Goal: Task Accomplishment & Management: Use online tool/utility

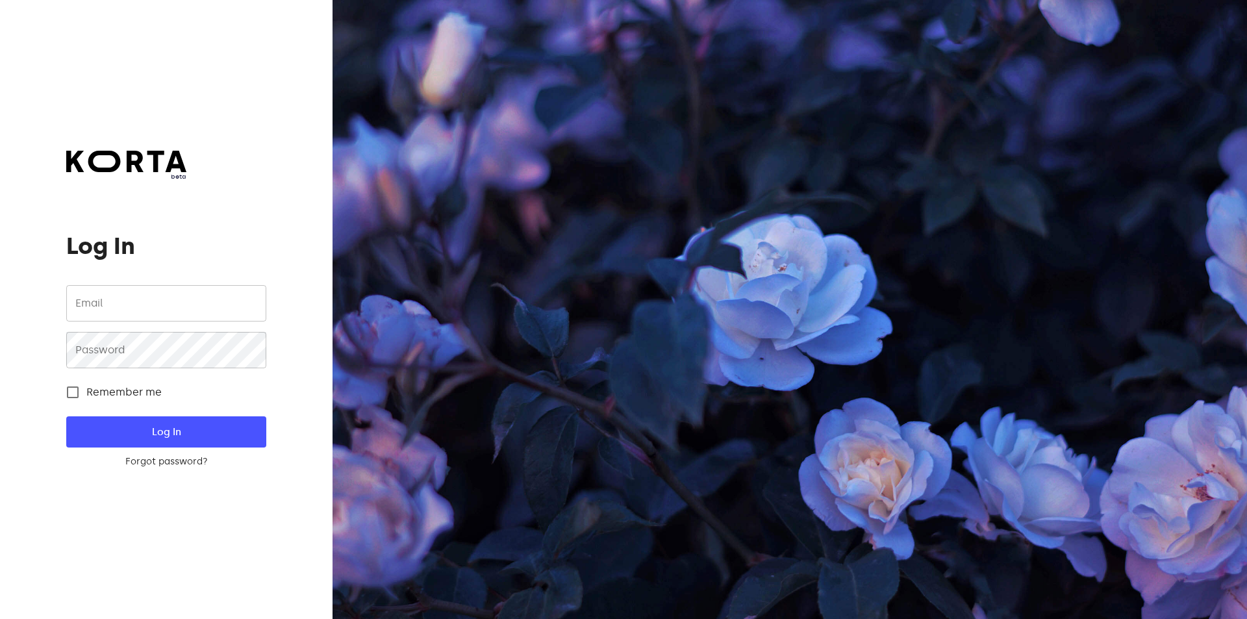
click at [112, 303] on input "email" at bounding box center [165, 303] width 199 height 36
type input "[EMAIL_ADDRESS][DOMAIN_NAME]"
click at [66, 416] on button "Log In" at bounding box center [165, 431] width 199 height 31
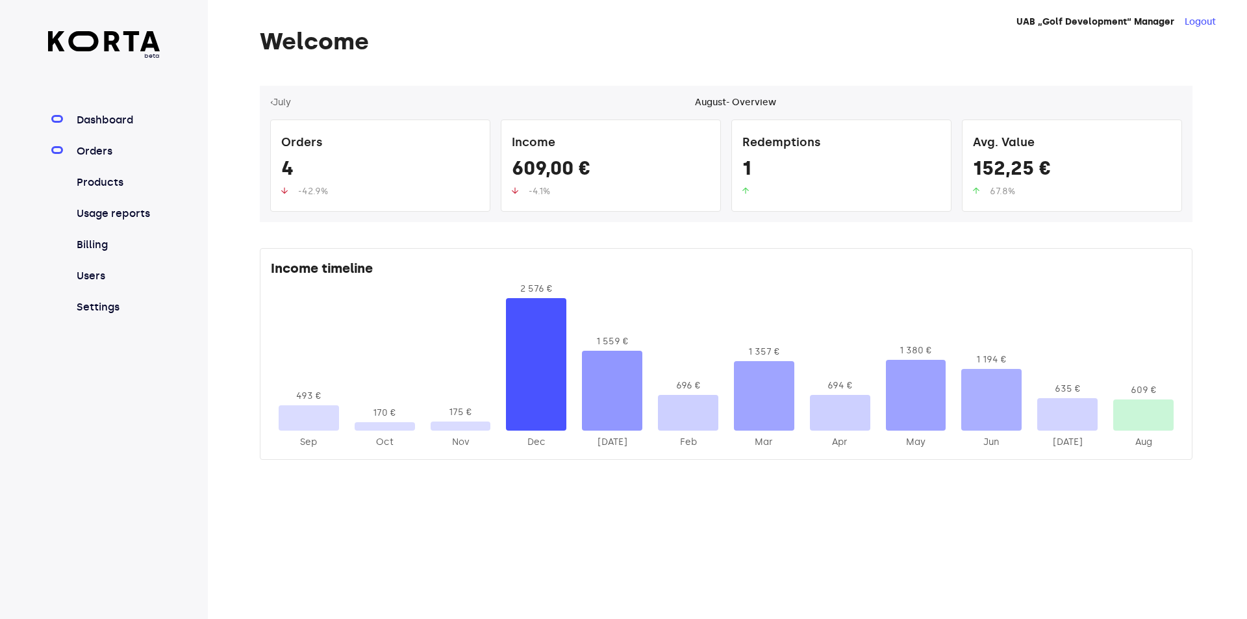
click at [105, 144] on link "Orders" at bounding box center [117, 152] width 86 height 16
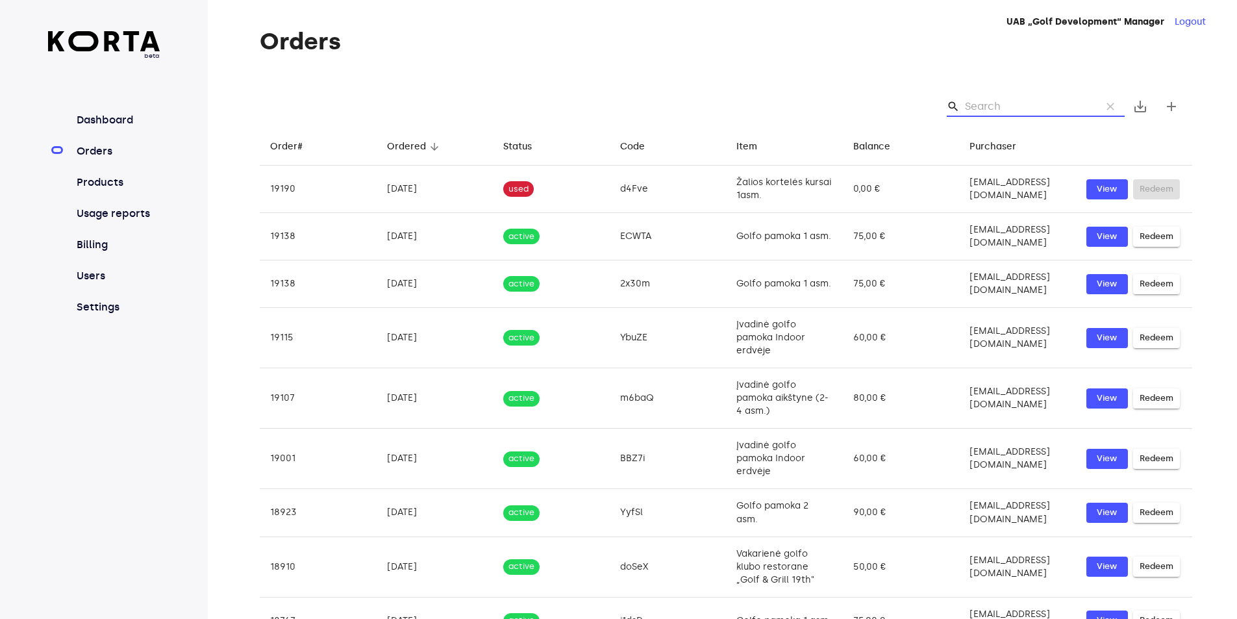
click at [997, 109] on input "Search" at bounding box center [1028, 106] width 126 height 21
type input "v"
paste input "vtw9p"
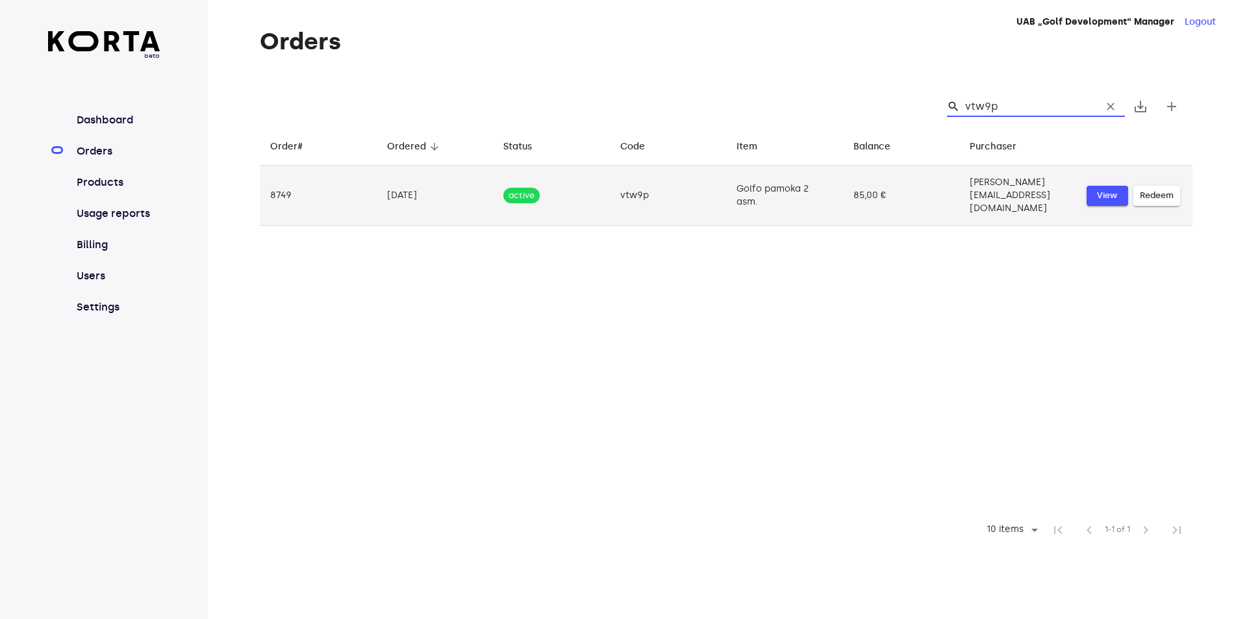
type input "vtw9p"
click at [1101, 188] on span "View" at bounding box center [1107, 195] width 29 height 15
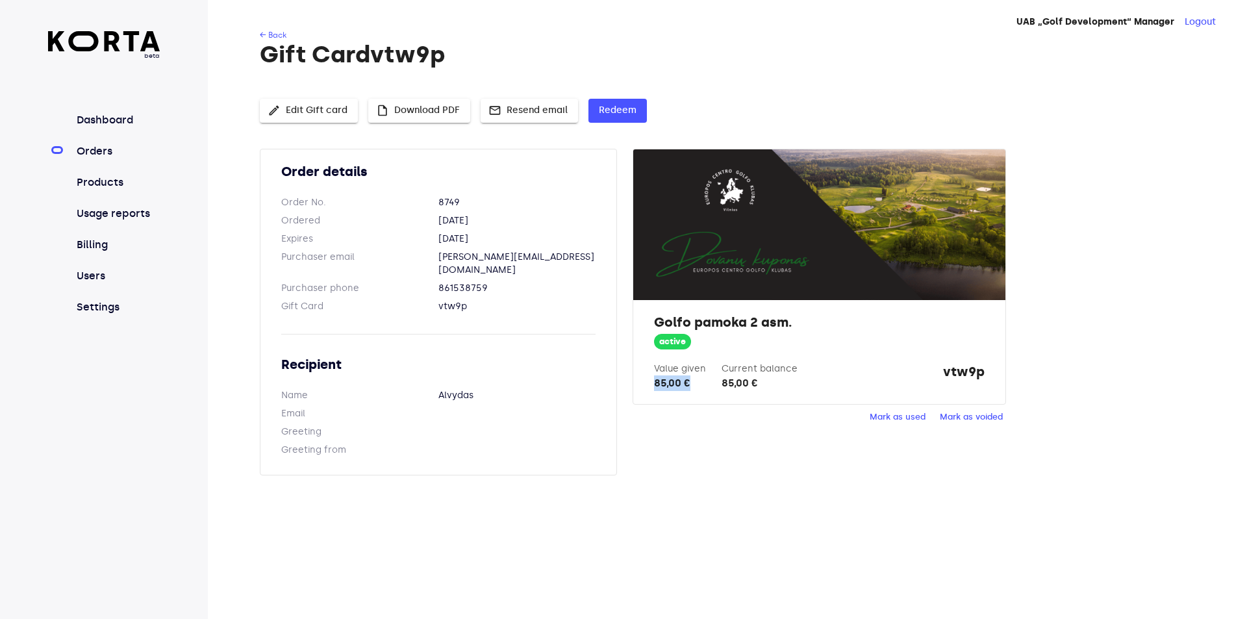
drag, startPoint x: 654, startPoint y: 383, endPoint x: 696, endPoint y: 386, distance: 42.3
click at [696, 386] on div "85,00 €" at bounding box center [680, 383] width 52 height 16
copy div "85,00 €"
drag, startPoint x: 259, startPoint y: 53, endPoint x: 456, endPoint y: 52, distance: 196.8
click at [456, 52] on div "← Back Gift Card vtw9p edit Edit Gift card insert_drive_file Download PDF mail …" at bounding box center [707, 260] width 998 height 462
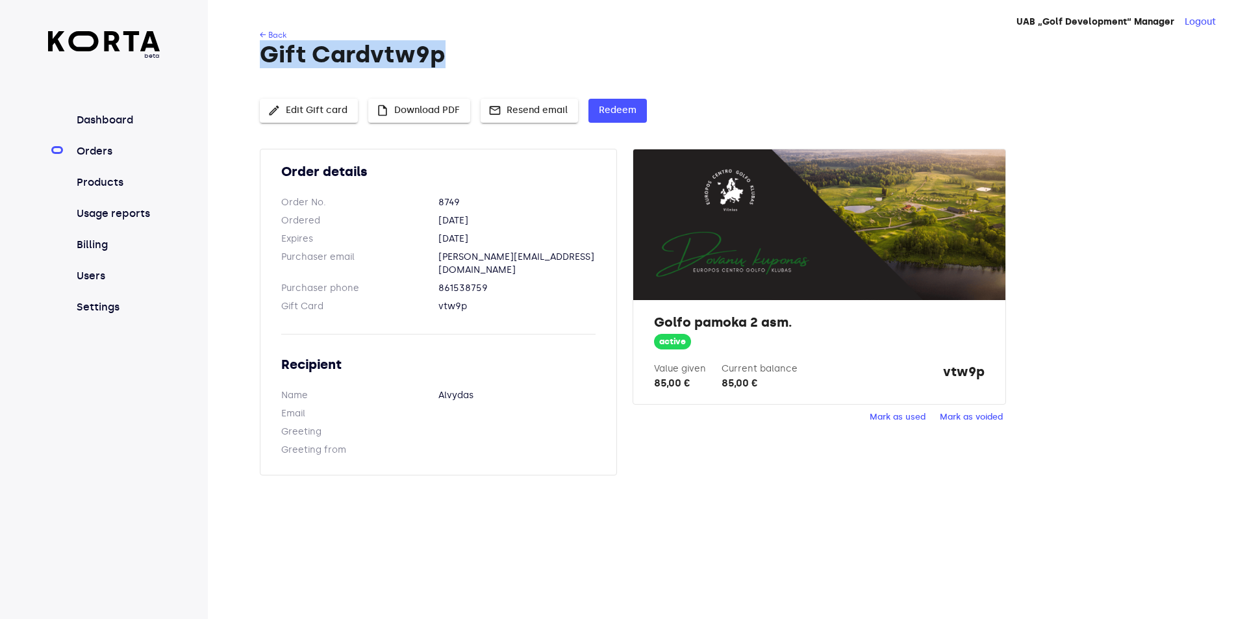
copy h1 "Gift Card vtw9p"
click at [610, 112] on span "Redeem" at bounding box center [618, 111] width 38 height 16
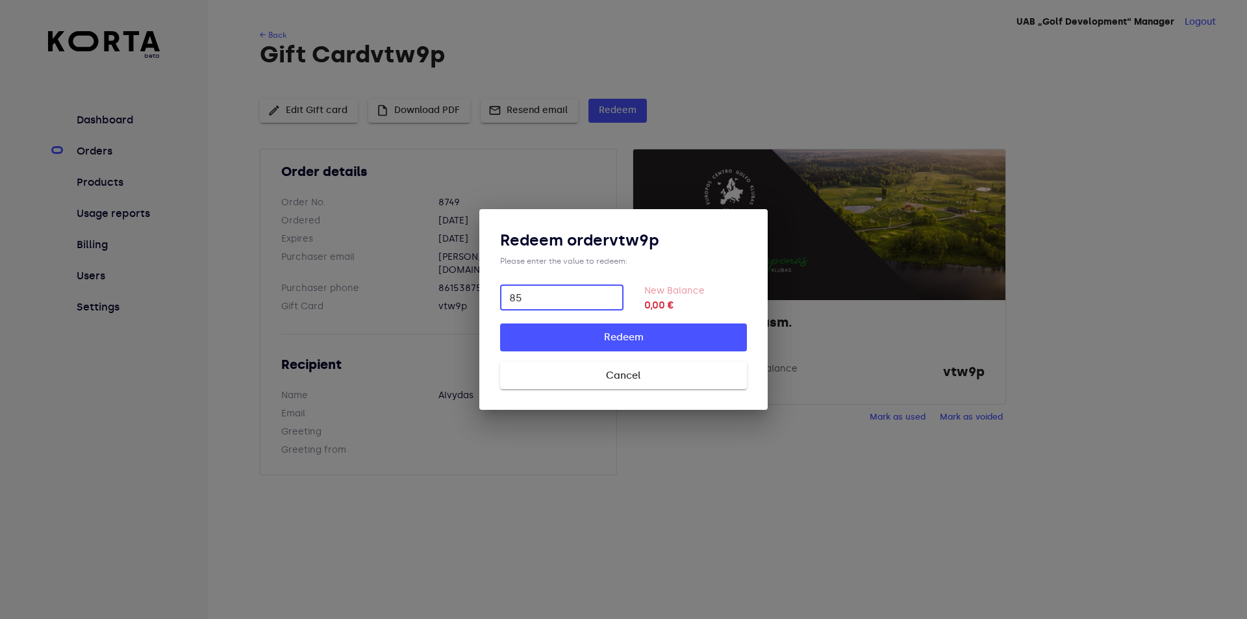
type input "85"
click at [652, 374] on span "Cancel" at bounding box center [623, 375] width 205 height 17
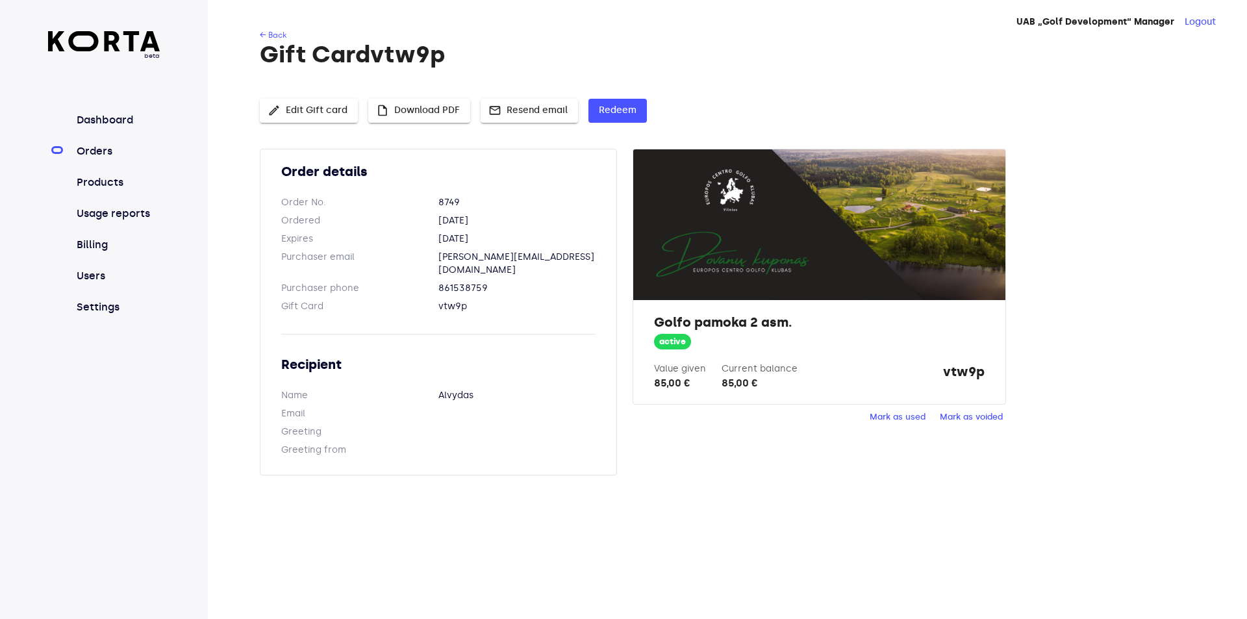
click at [896, 414] on span "Mark as used" at bounding box center [898, 417] width 56 height 15
